Goal: Task Accomplishment & Management: Use online tool/utility

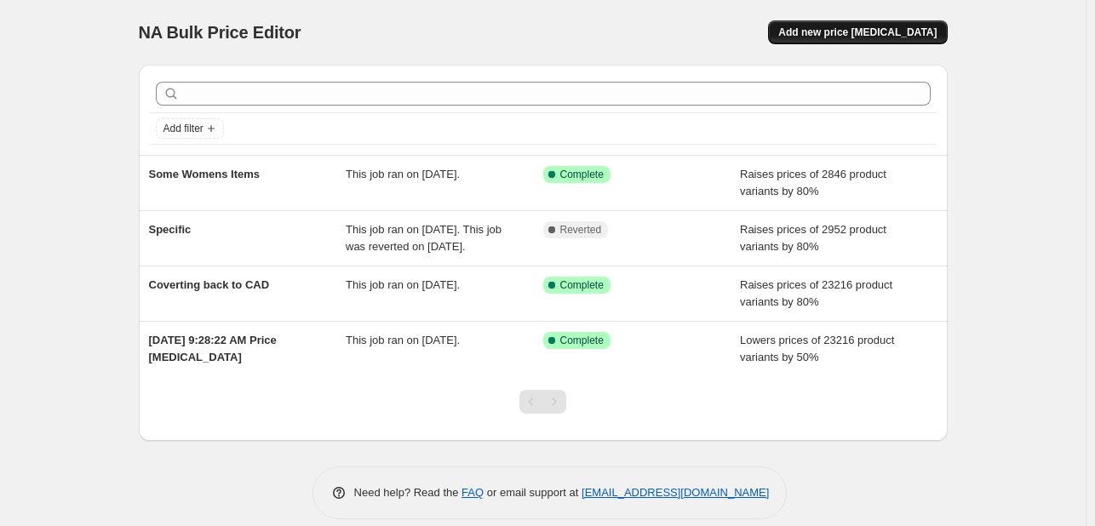
click at [888, 28] on span "Add new price [MEDICAL_DATA]" at bounding box center [857, 33] width 158 height 14
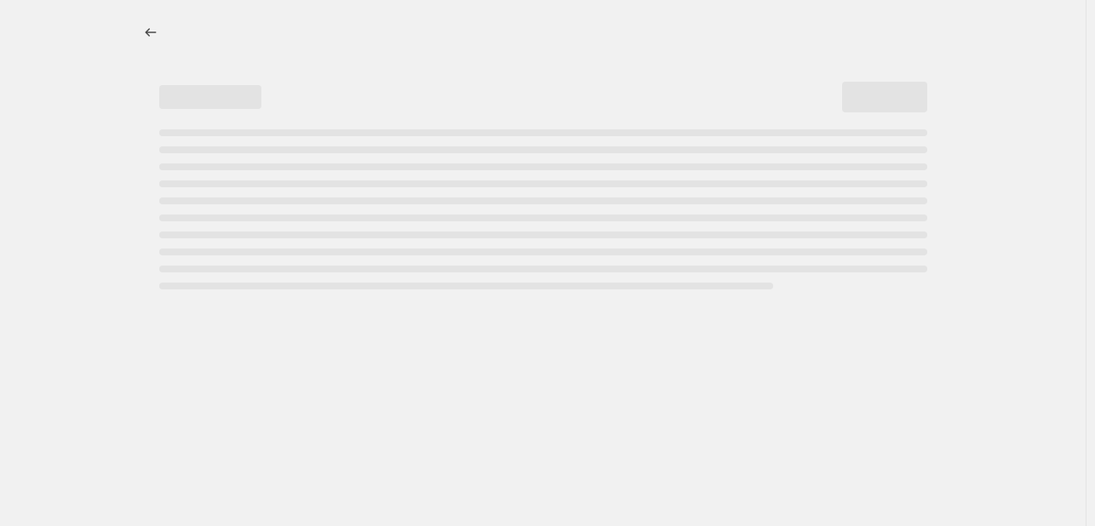
select select "percentage"
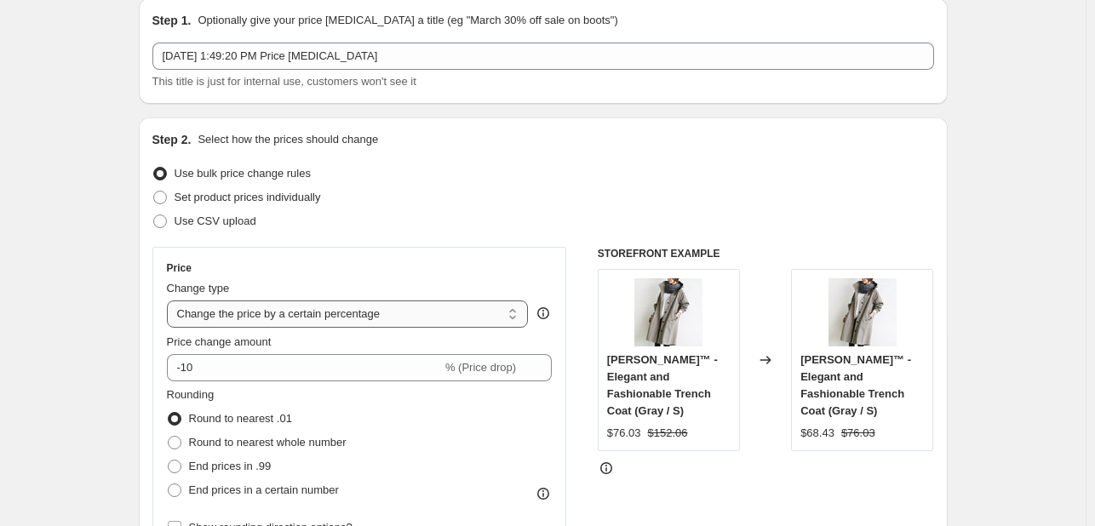
scroll to position [170, 0]
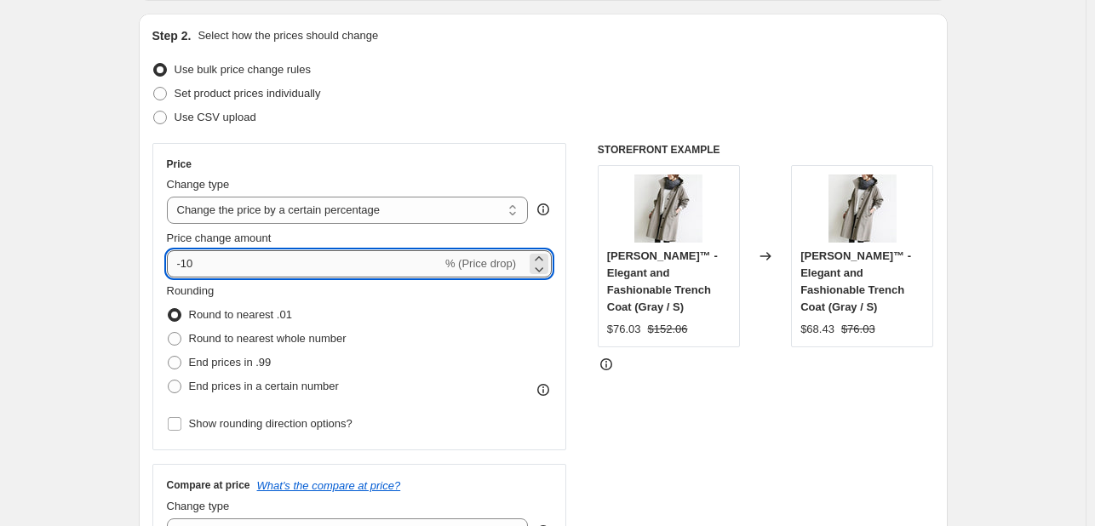
click at [239, 261] on input "-10" at bounding box center [304, 263] width 275 height 27
type input "-1"
type input "-3"
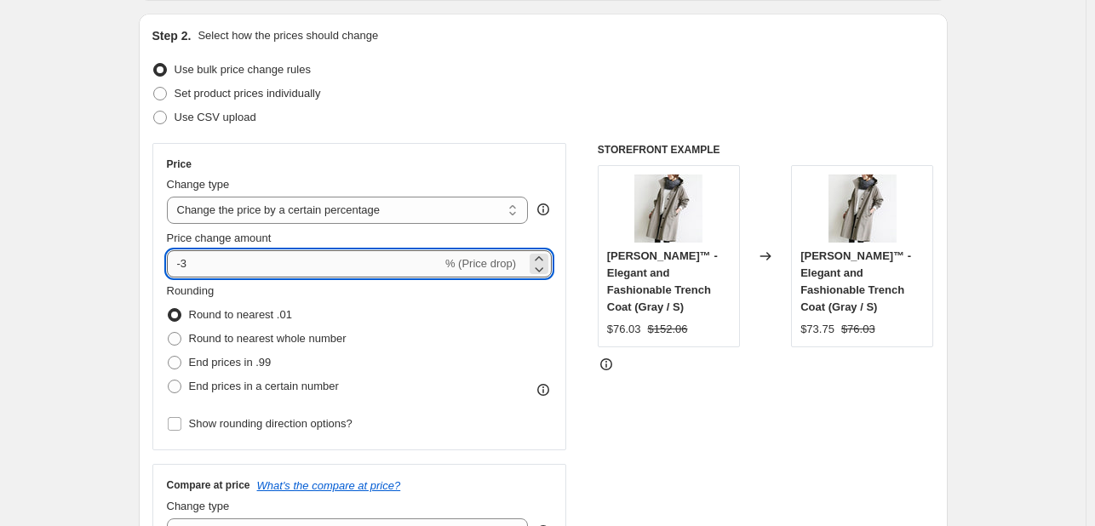
drag, startPoint x: 203, startPoint y: 264, endPoint x: 215, endPoint y: 264, distance: 11.9
click at [203, 263] on input "-3" at bounding box center [304, 263] width 275 height 27
type input "-2"
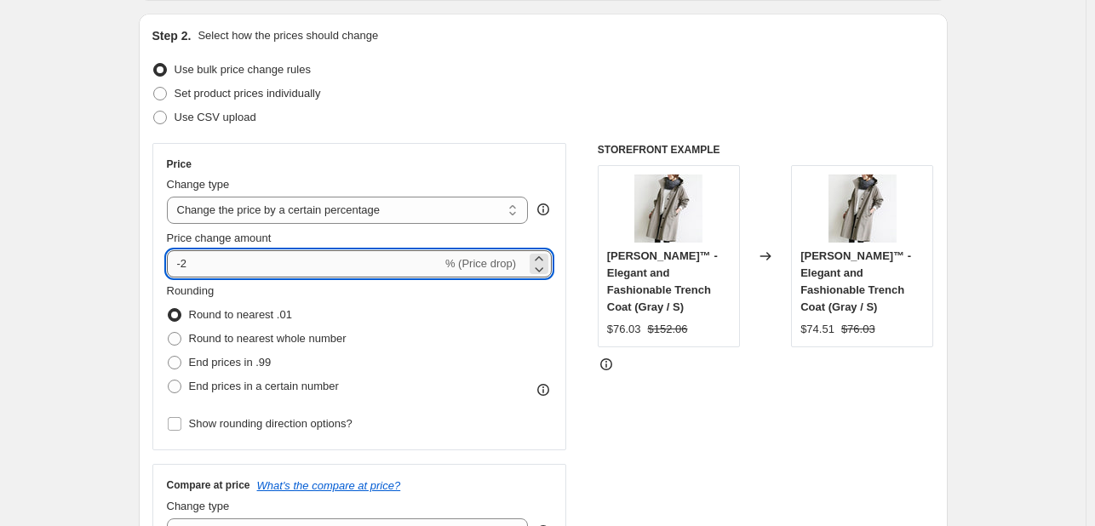
click at [205, 263] on input "-2" at bounding box center [304, 263] width 275 height 27
type input "-3"
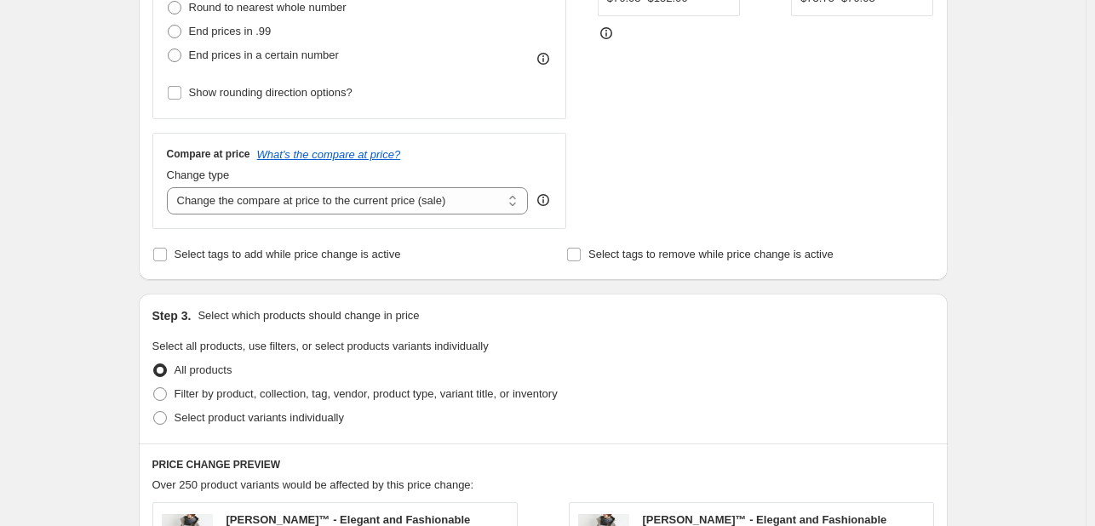
scroll to position [511, 0]
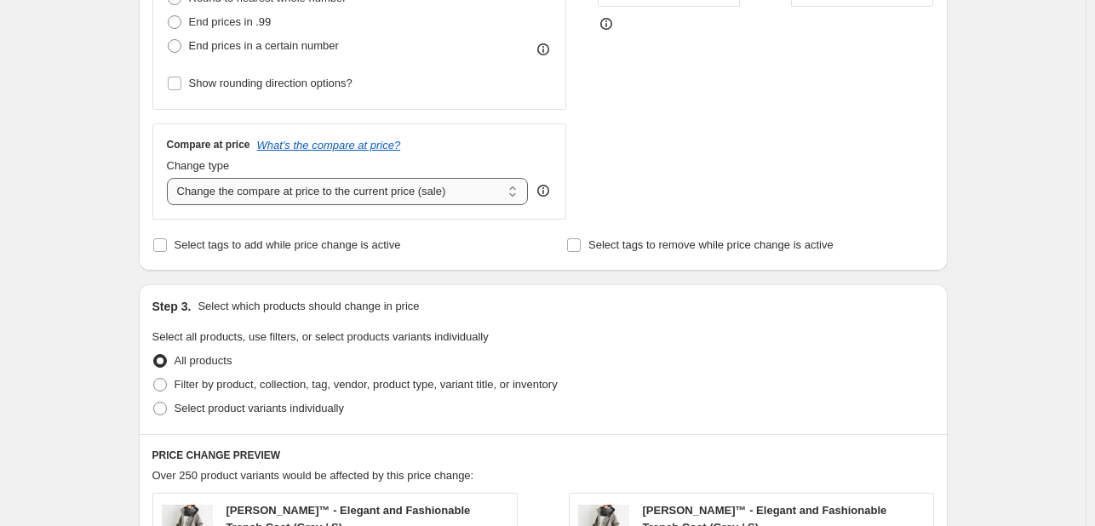
click at [378, 192] on select "Change the compare at price to the current price (sale) Change the compare at p…" at bounding box center [348, 191] width 362 height 27
select select "no_change"
click at [170, 178] on select "Change the compare at price to the current price (sale) Change the compare at p…" at bounding box center [348, 191] width 362 height 27
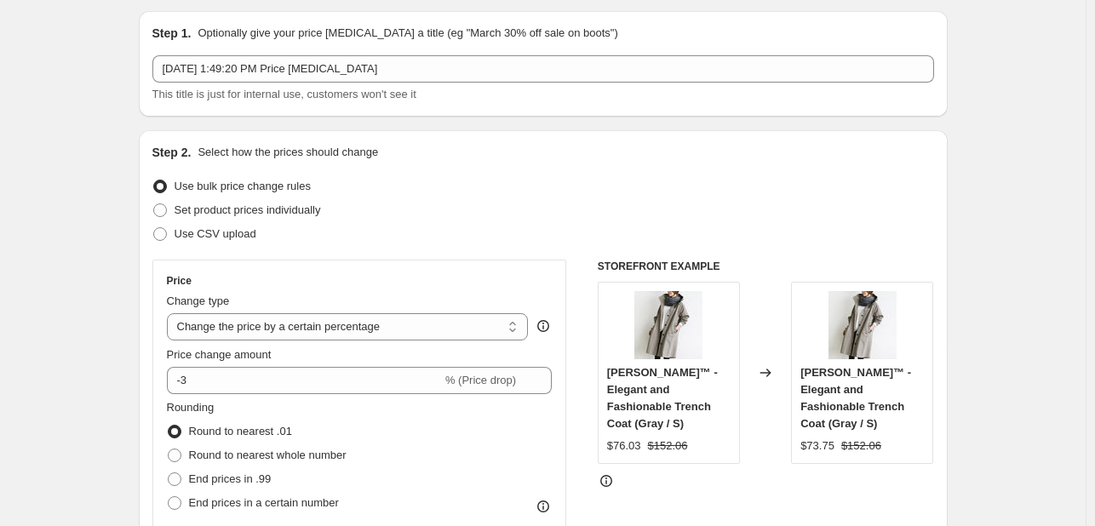
scroll to position [0, 0]
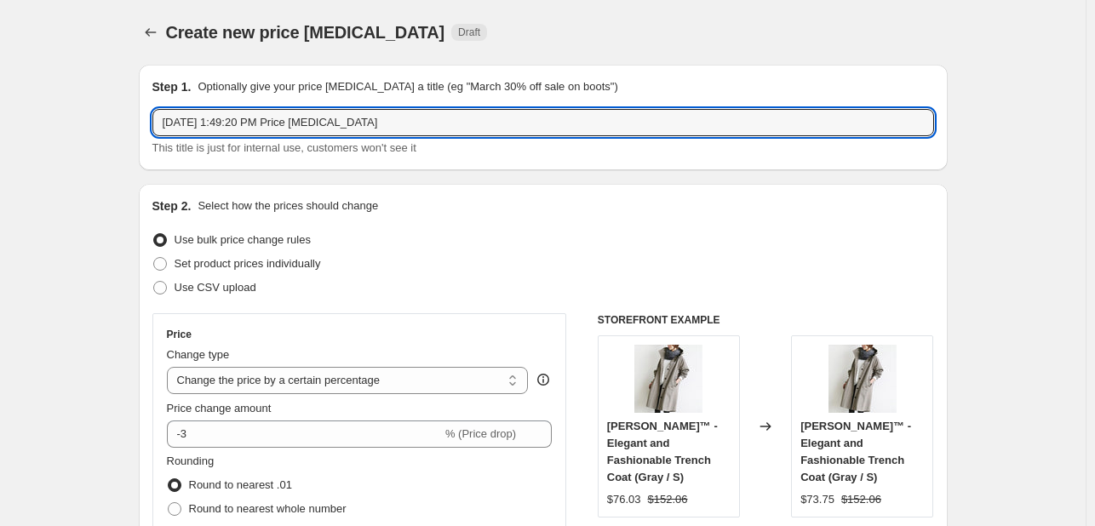
drag, startPoint x: 404, startPoint y: 118, endPoint x: -89, endPoint y: 111, distance: 493.0
click at [0, 111] on html "Home Settings Plans Skip to content Create new price [MEDICAL_DATA]. This page …" at bounding box center [547, 263] width 1095 height 526
type input "3% price change - make sure all products are at least 50%"
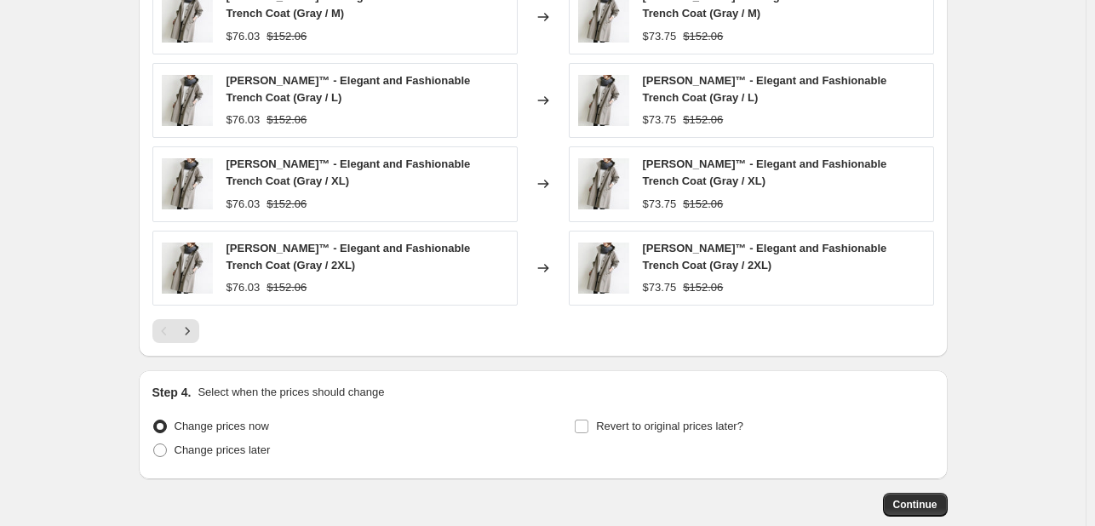
scroll to position [1135, 0]
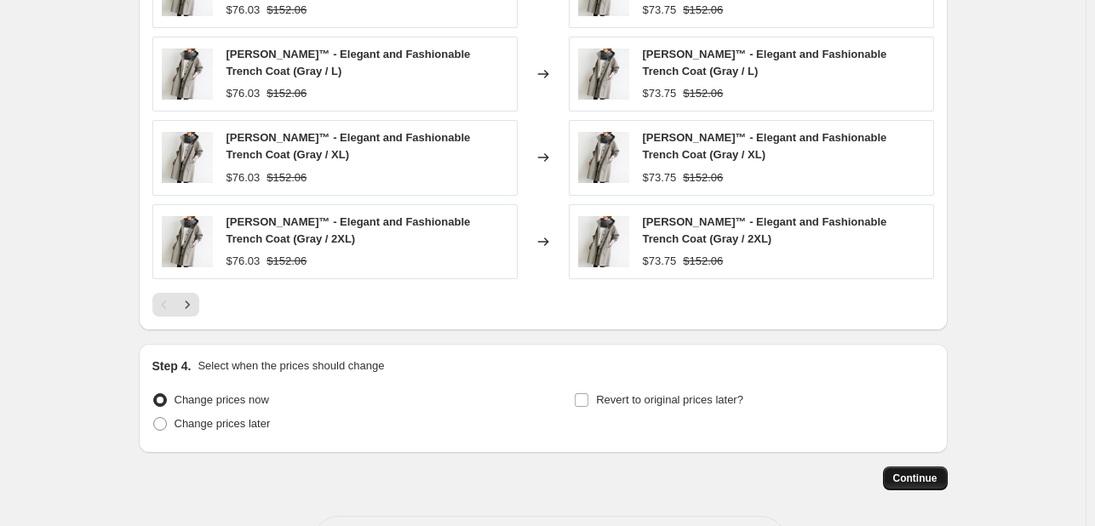
click at [896, 467] on button "Continue" at bounding box center [915, 479] width 65 height 24
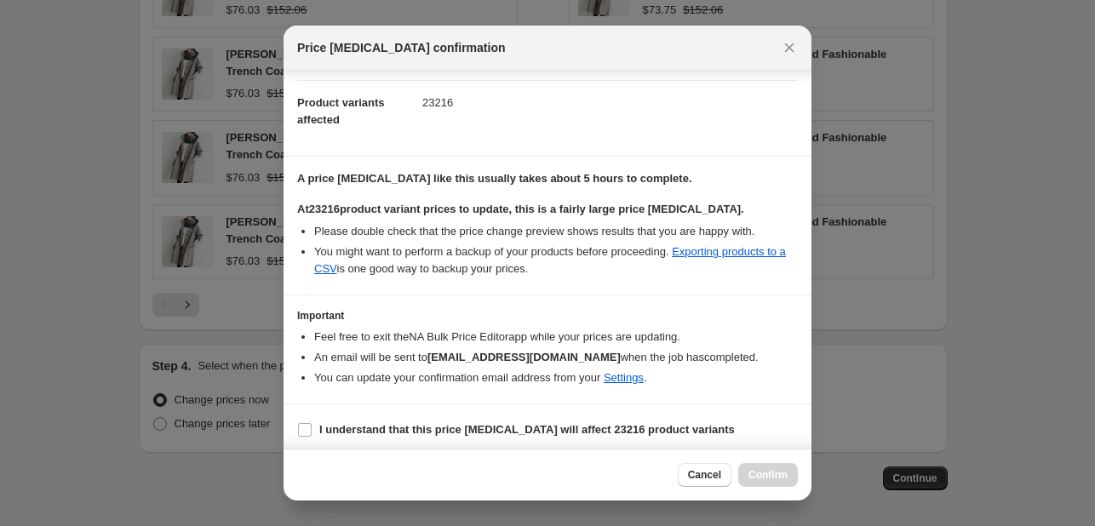
scroll to position [178, 0]
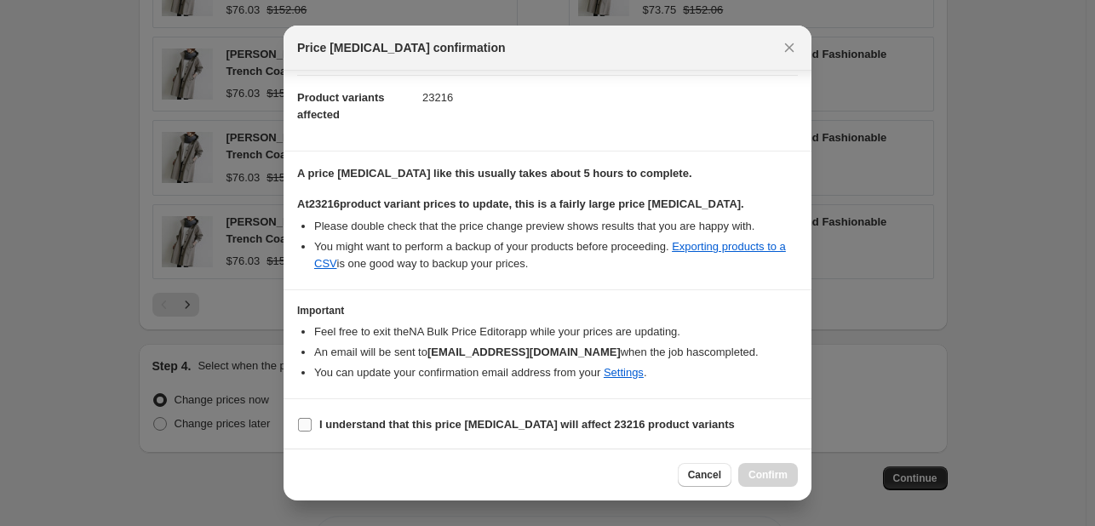
click at [310, 427] on input "I understand that this price [MEDICAL_DATA] will affect 23216 product variants" at bounding box center [305, 425] width 14 height 14
checkbox input "true"
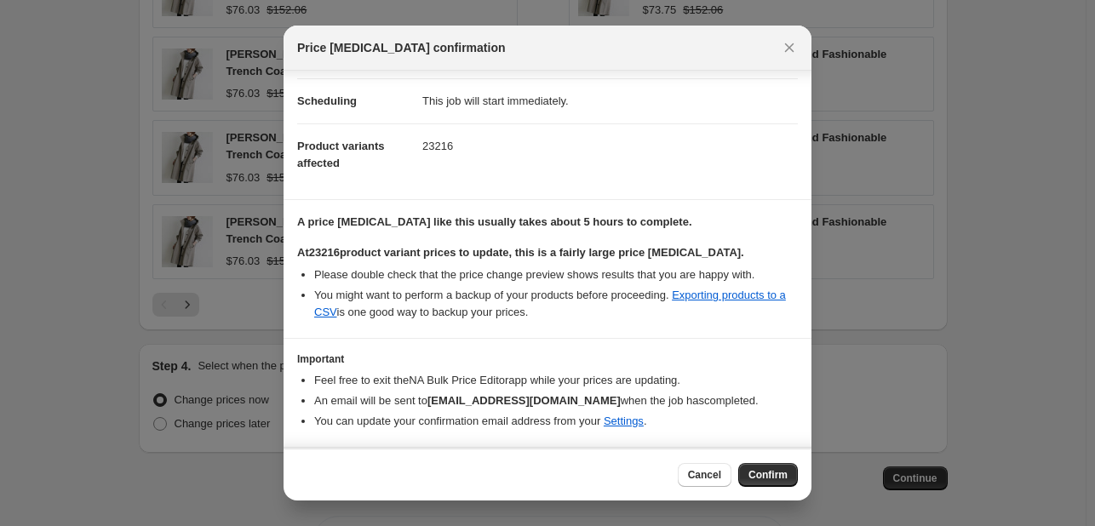
scroll to position [170, 0]
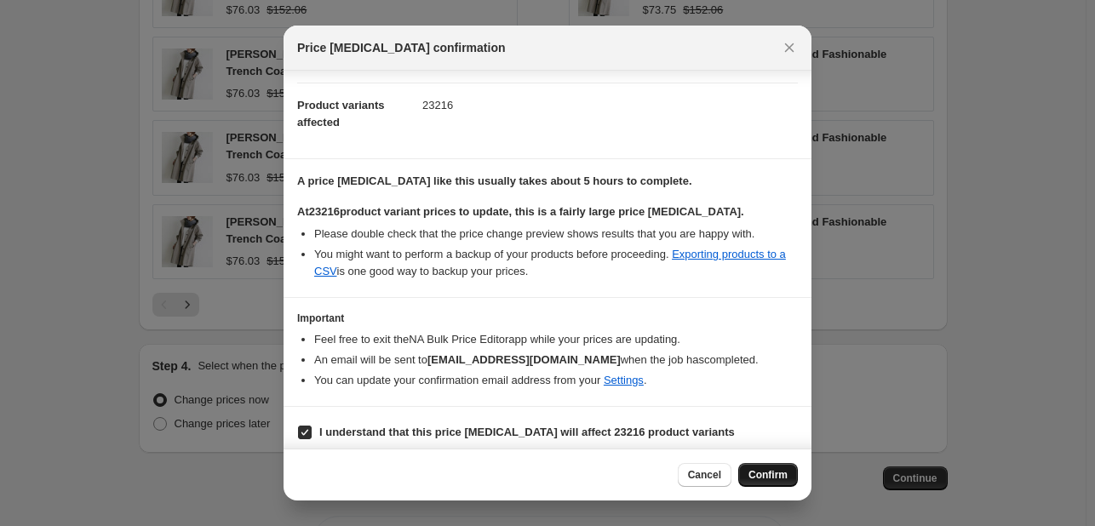
click at [774, 483] on button "Confirm" at bounding box center [768, 475] width 60 height 24
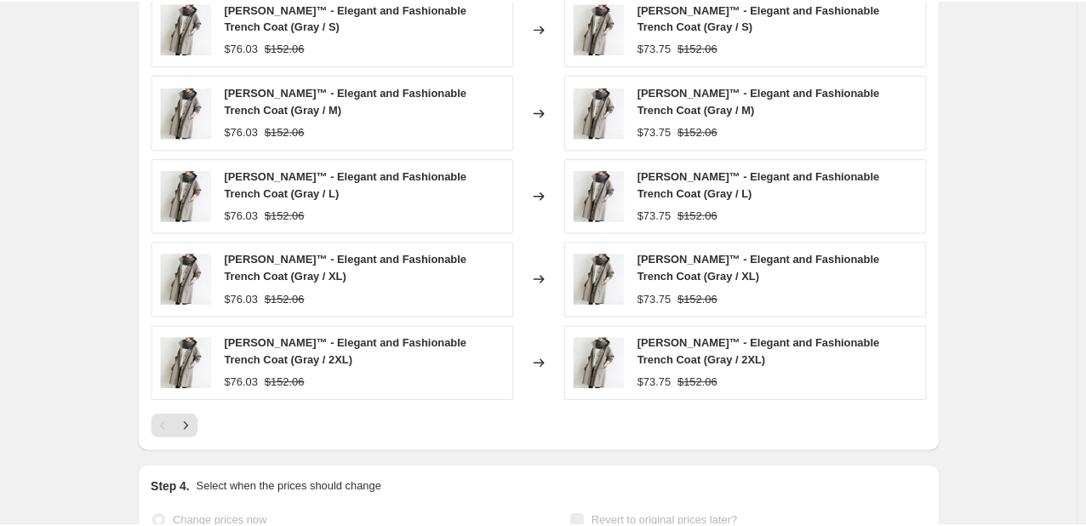
scroll to position [1179, 0]
